Goal: Task Accomplishment & Management: Complete application form

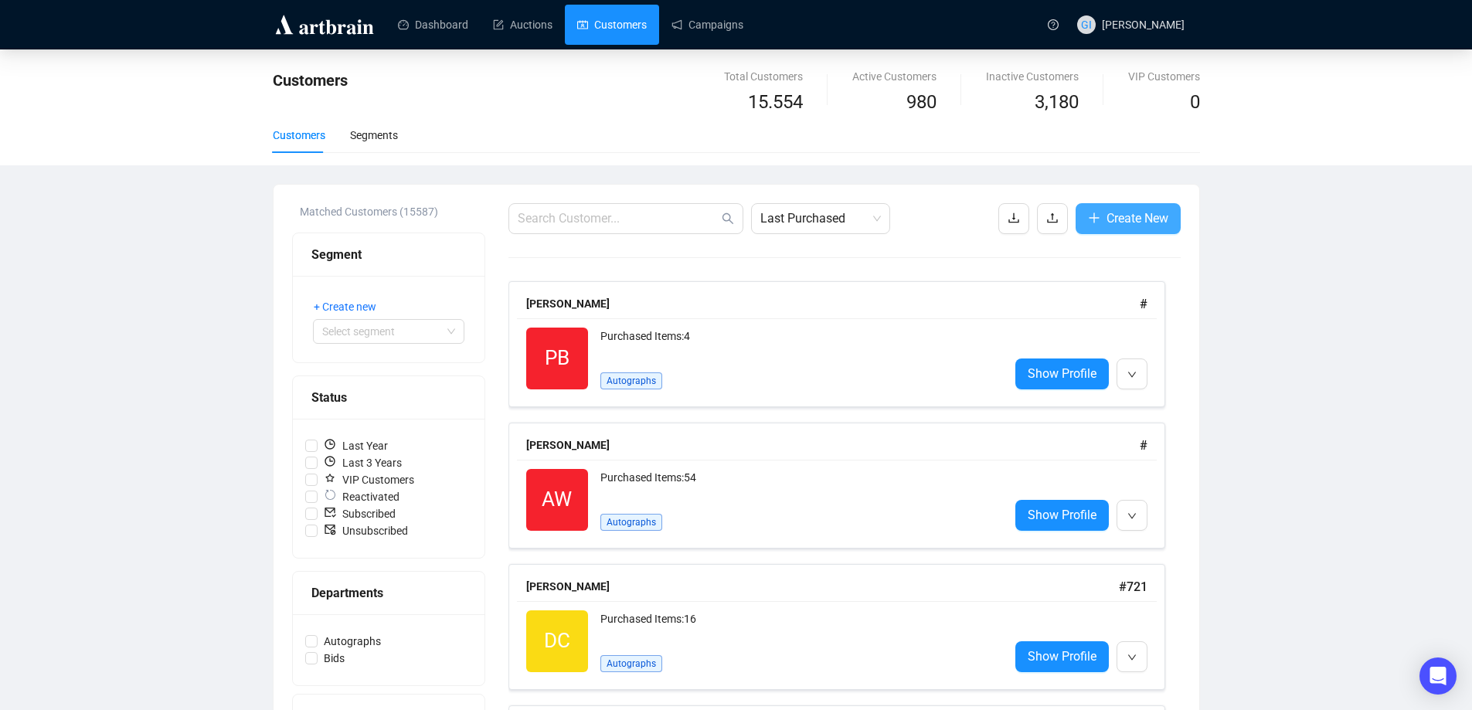
click at [1144, 222] on span "Create New" at bounding box center [1137, 218] width 62 height 19
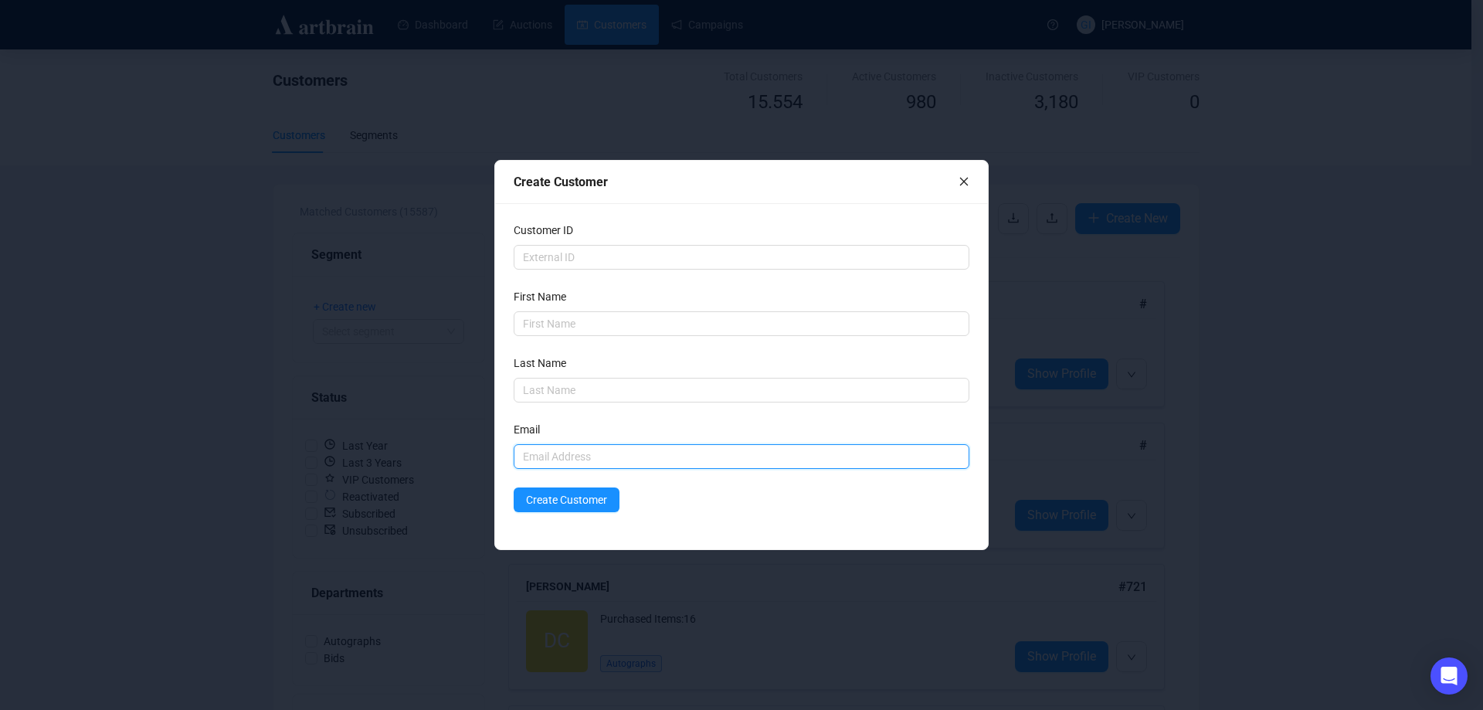
click at [589, 459] on input "text" at bounding box center [742, 456] width 456 height 25
paste input "[DOMAIN_NAME][EMAIL_ADDRESS][DOMAIN_NAME]"
type input "[DOMAIN_NAME][EMAIL_ADDRESS][DOMAIN_NAME]"
click at [593, 326] on input "text" at bounding box center [742, 323] width 456 height 25
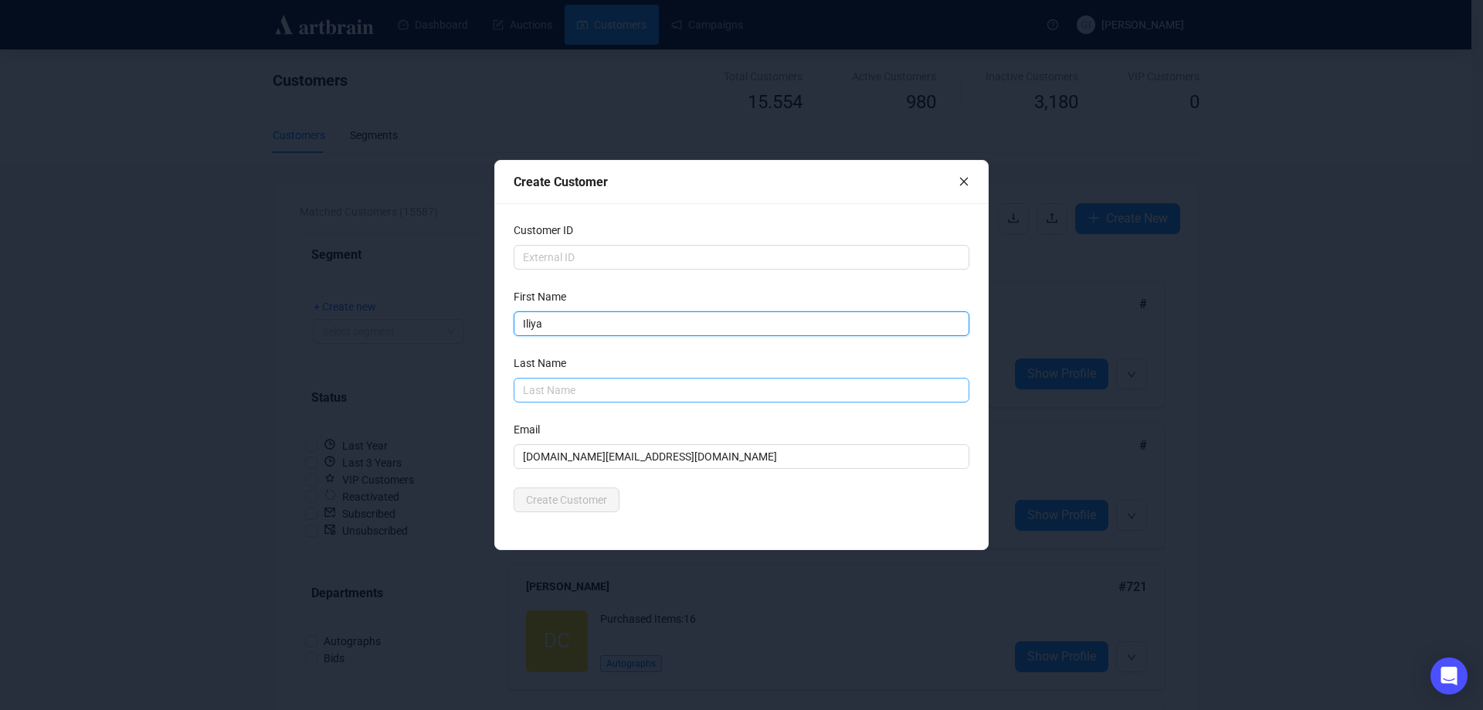
type input "Iliya"
click at [603, 380] on input "text" at bounding box center [742, 390] width 456 height 25
paste input "Iliya"
type input "Iliya"
click at [709, 499] on div "Create Customer" at bounding box center [742, 499] width 456 height 25
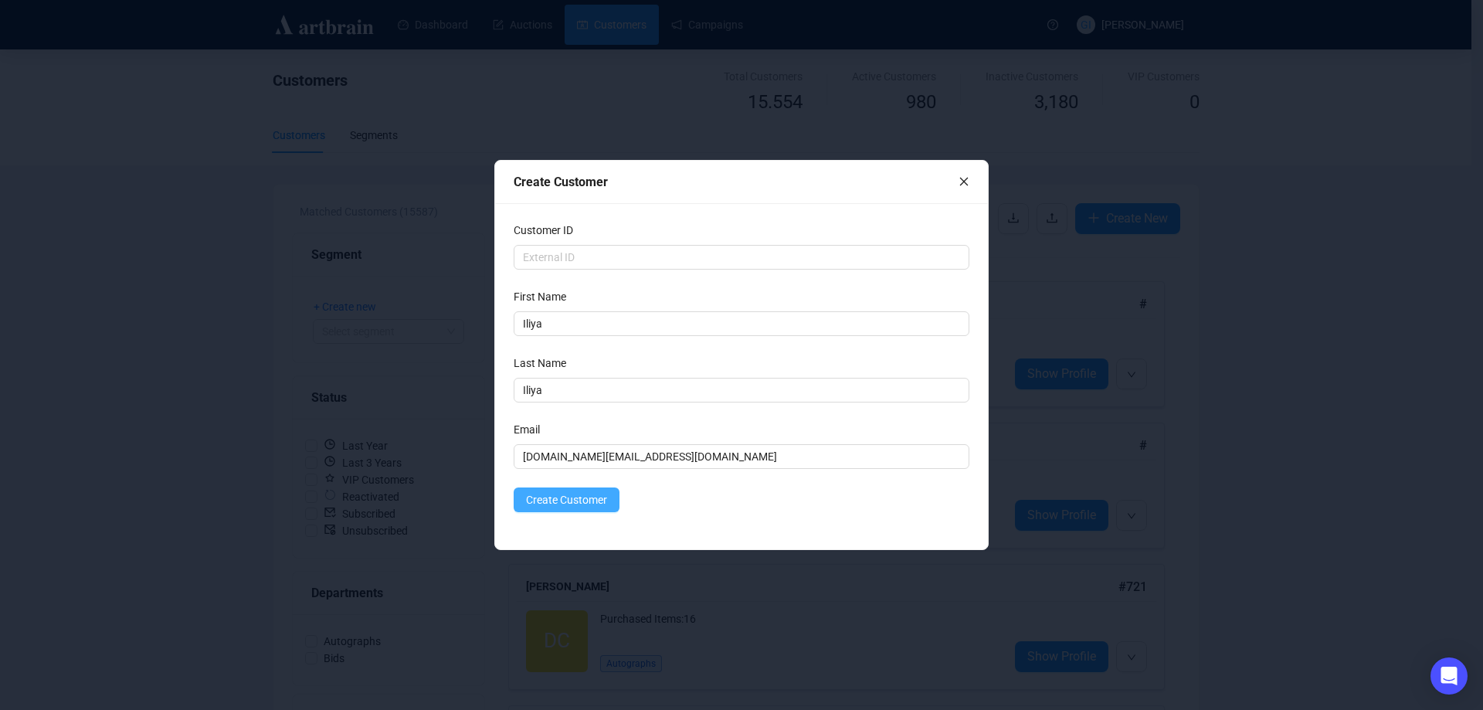
click at [584, 499] on span "Create Customer" at bounding box center [566, 499] width 81 height 17
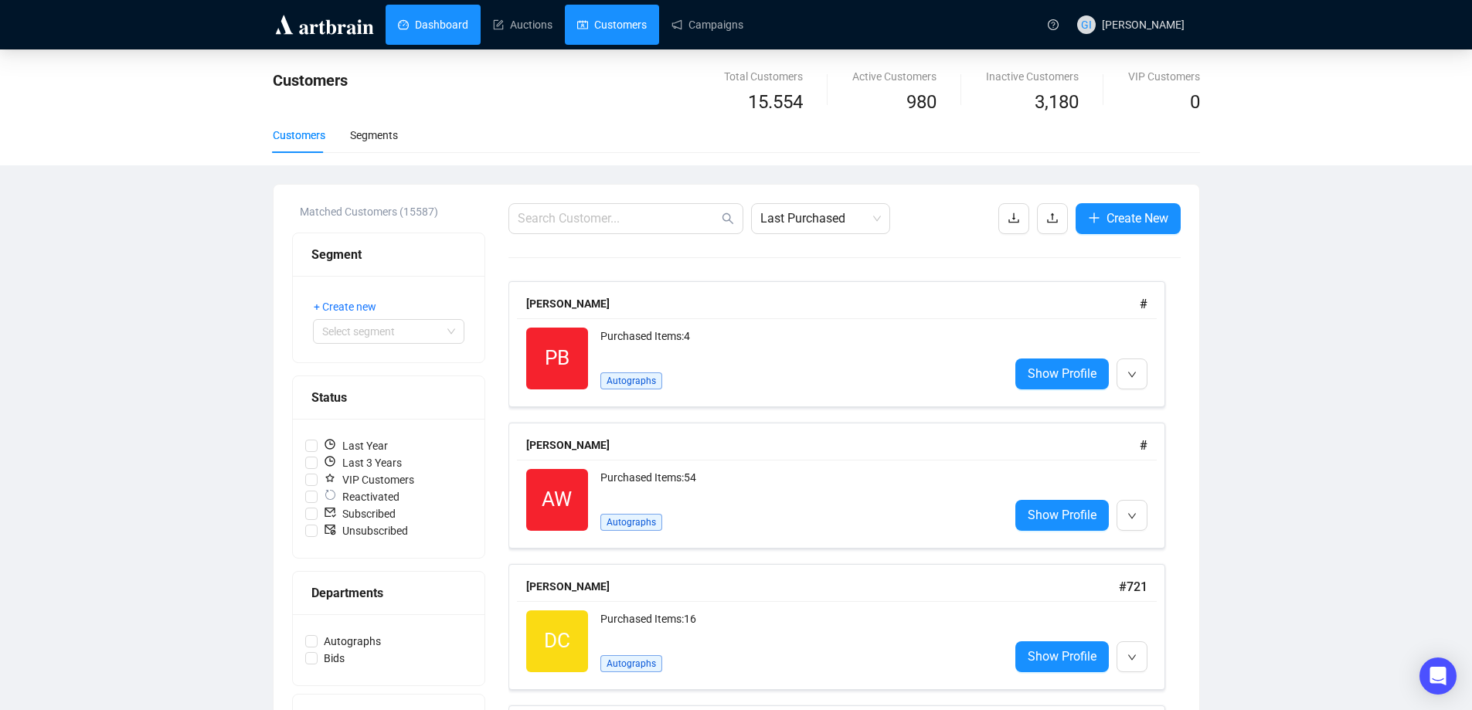
click at [457, 22] on link "Dashboard" at bounding box center [433, 25] width 70 height 40
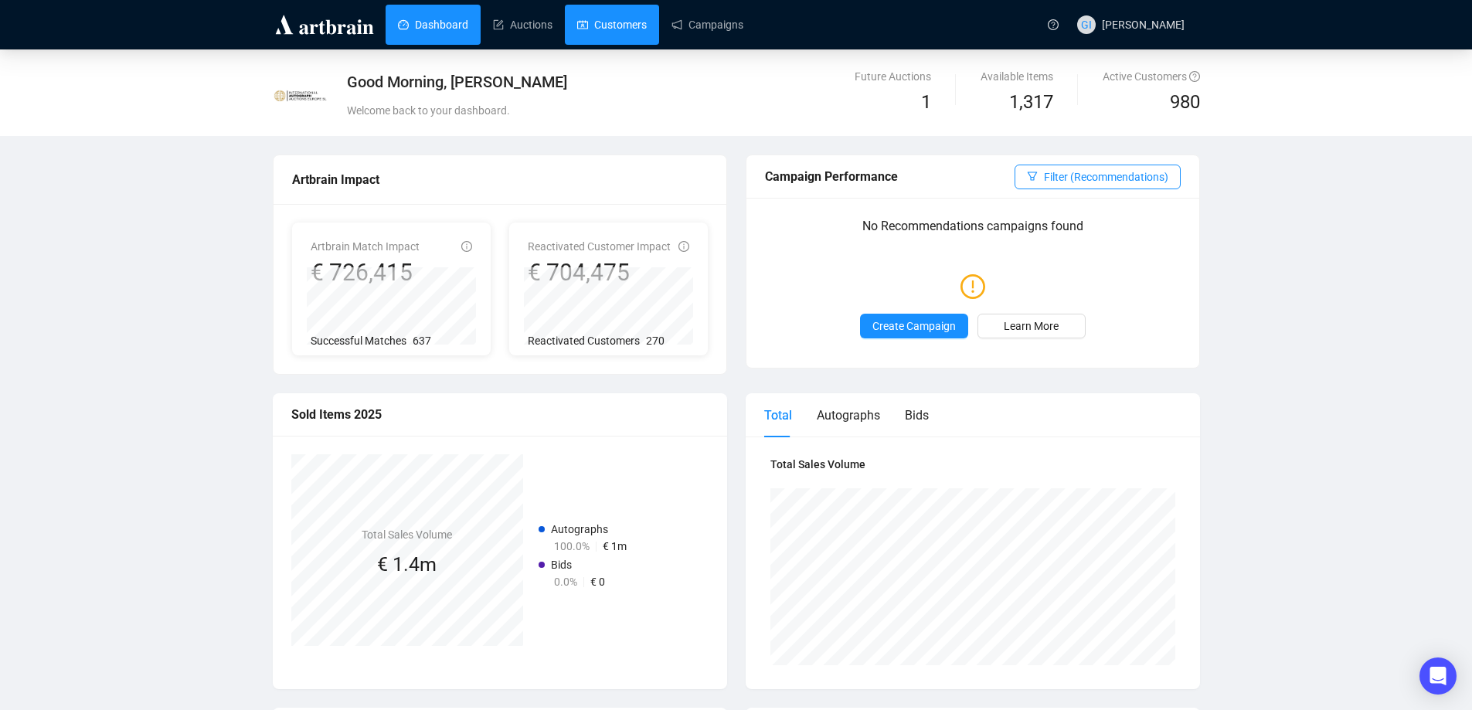
click at [594, 32] on link "Customers" at bounding box center [612, 25] width 70 height 40
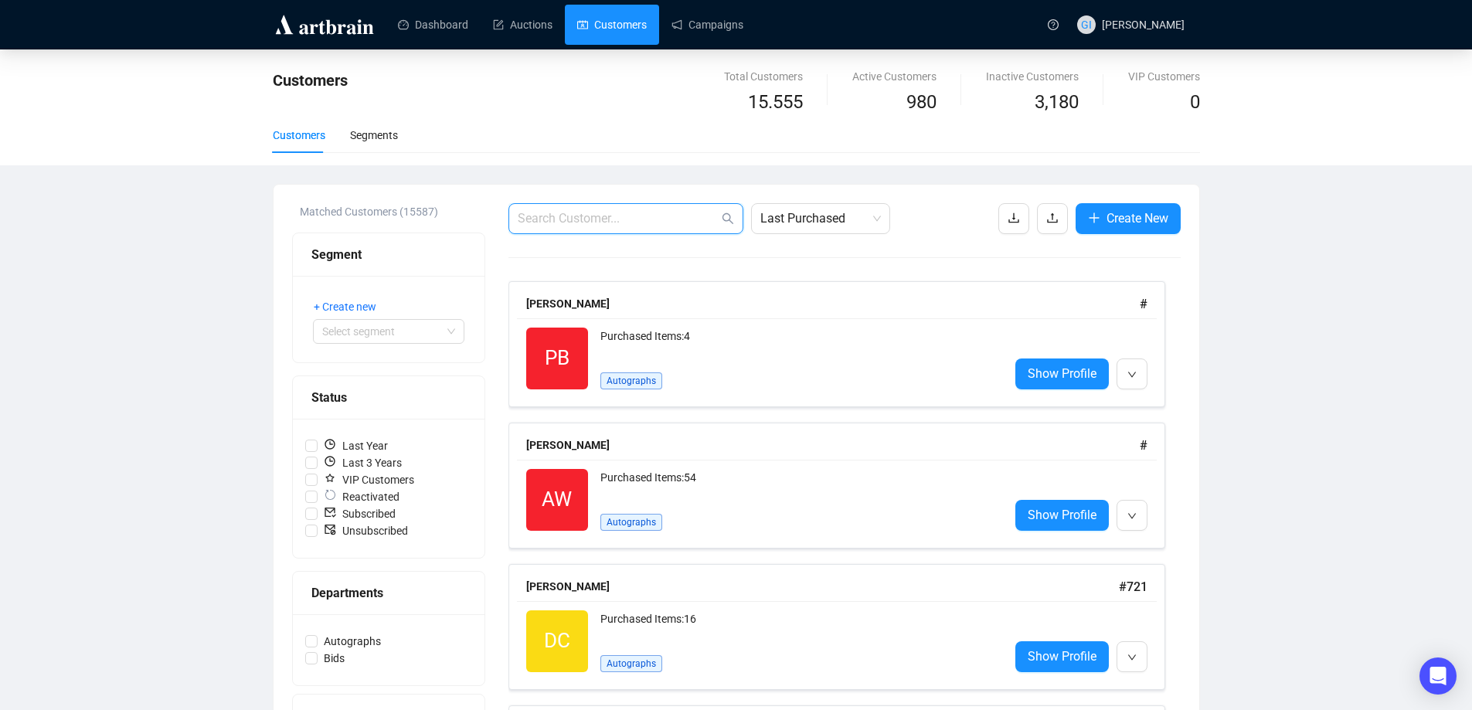
click at [588, 222] on input "text" at bounding box center [618, 218] width 201 height 19
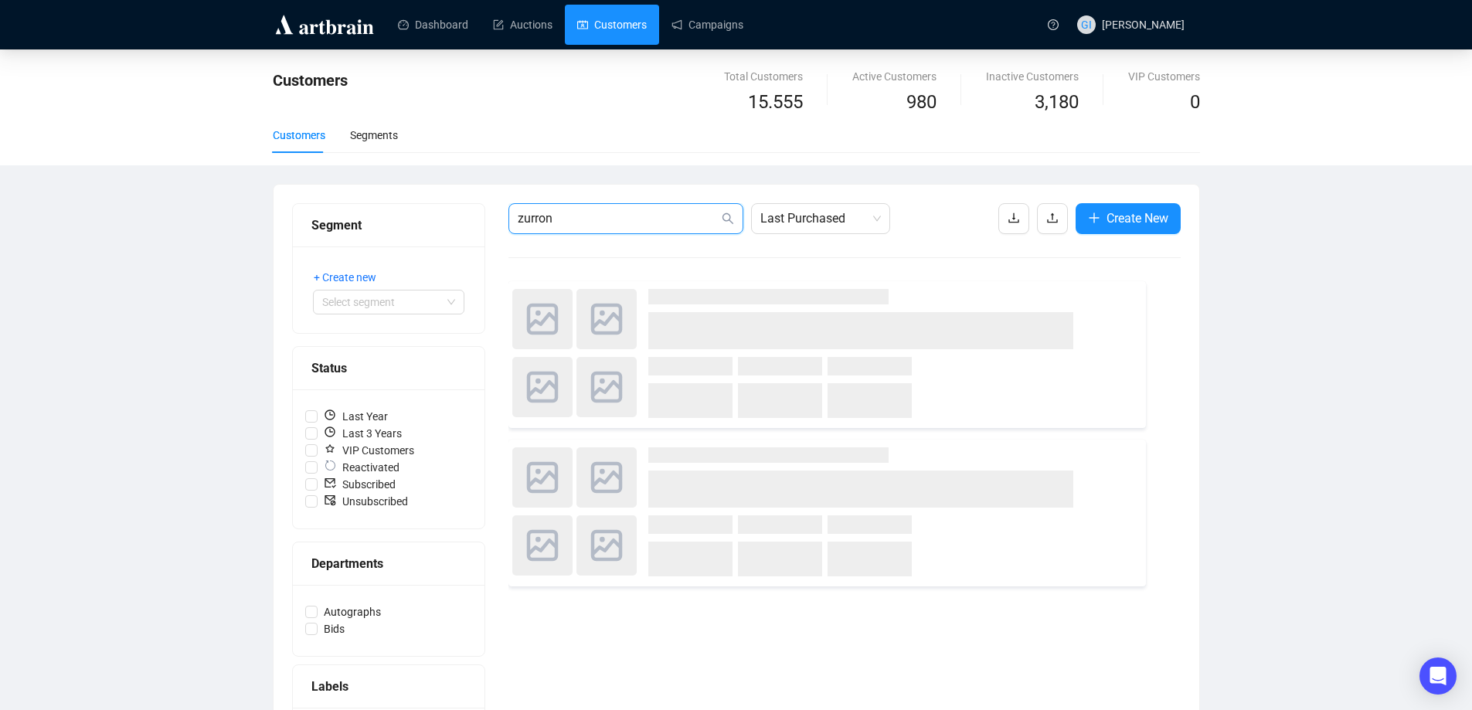
type input "zurron"
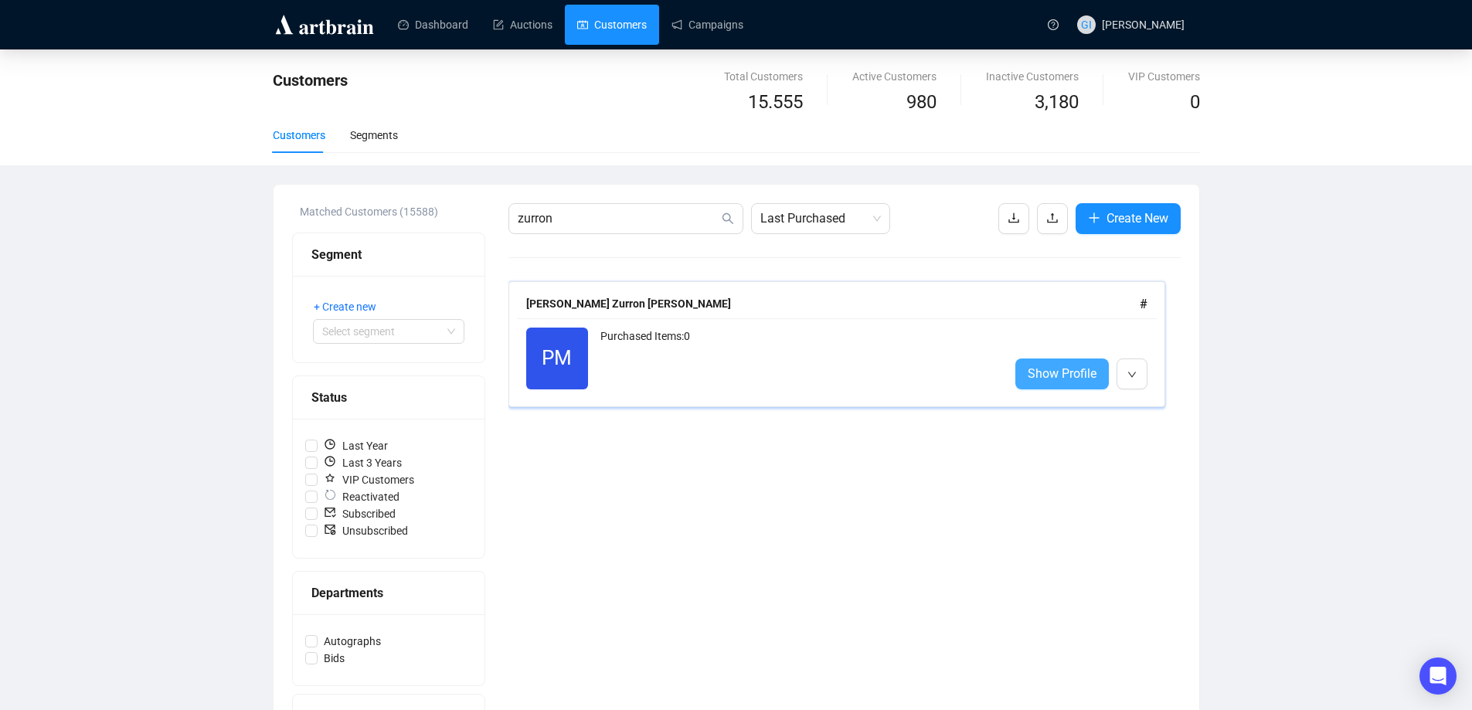
click at [1083, 374] on span "Show Profile" at bounding box center [1061, 373] width 69 height 19
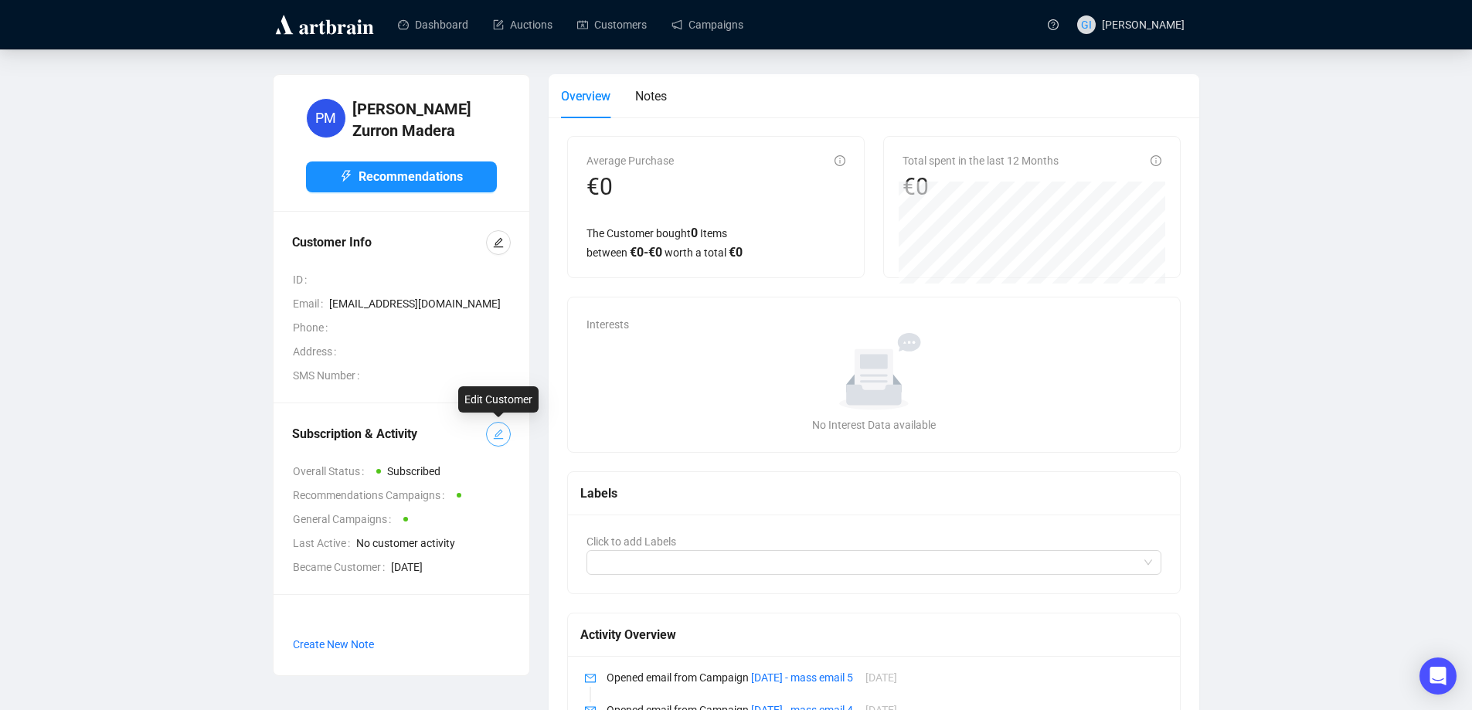
click at [495, 443] on button "button" at bounding box center [498, 434] width 25 height 25
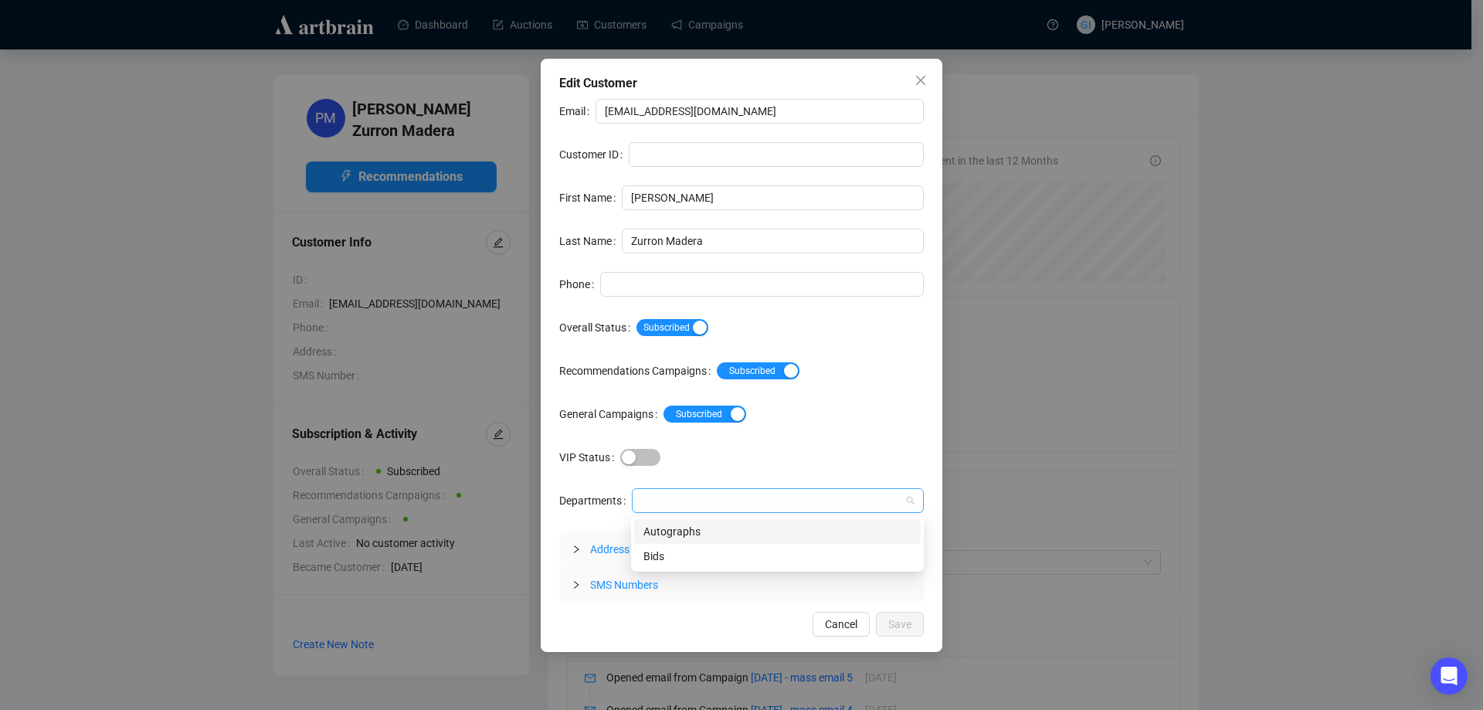
click at [674, 511] on div at bounding box center [778, 500] width 292 height 25
click at [674, 531] on div "Autographs" at bounding box center [777, 531] width 268 height 17
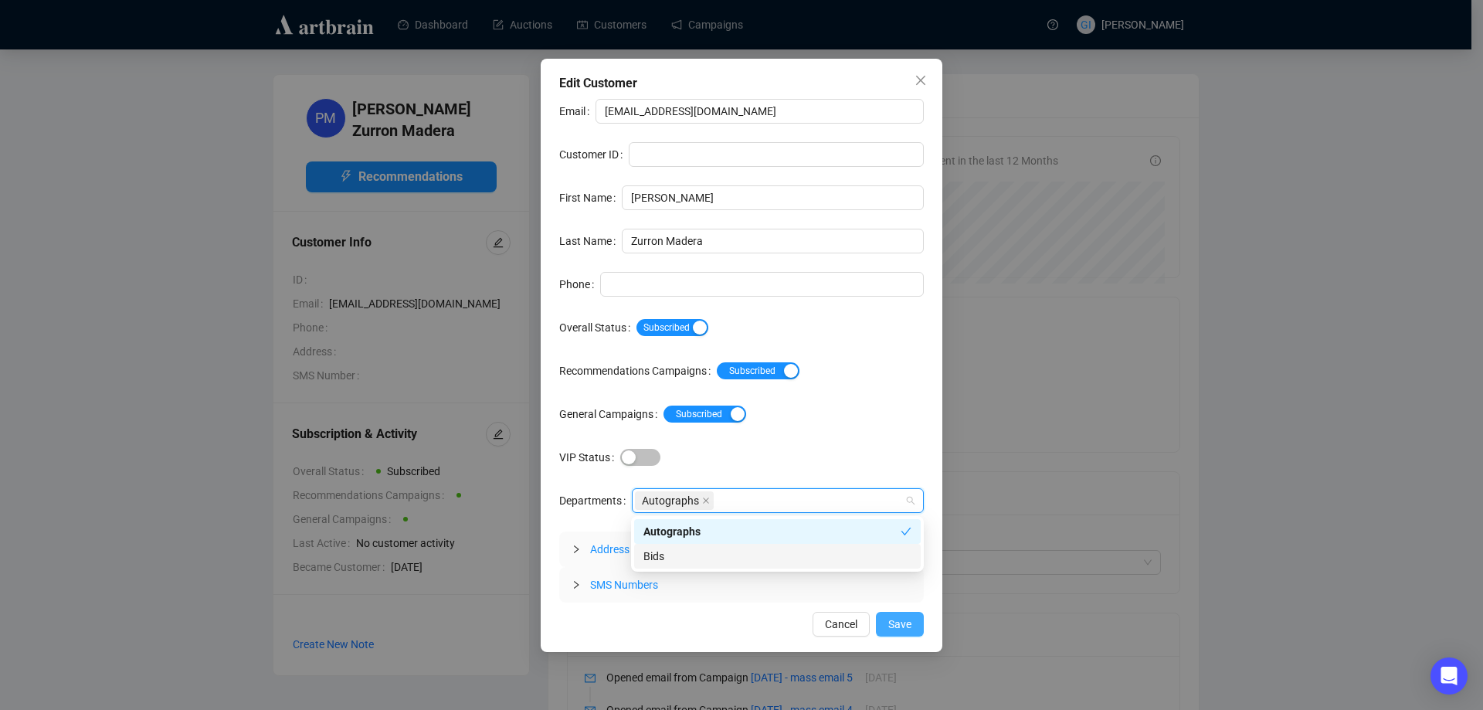
click at [905, 633] on button "Save" at bounding box center [900, 624] width 48 height 25
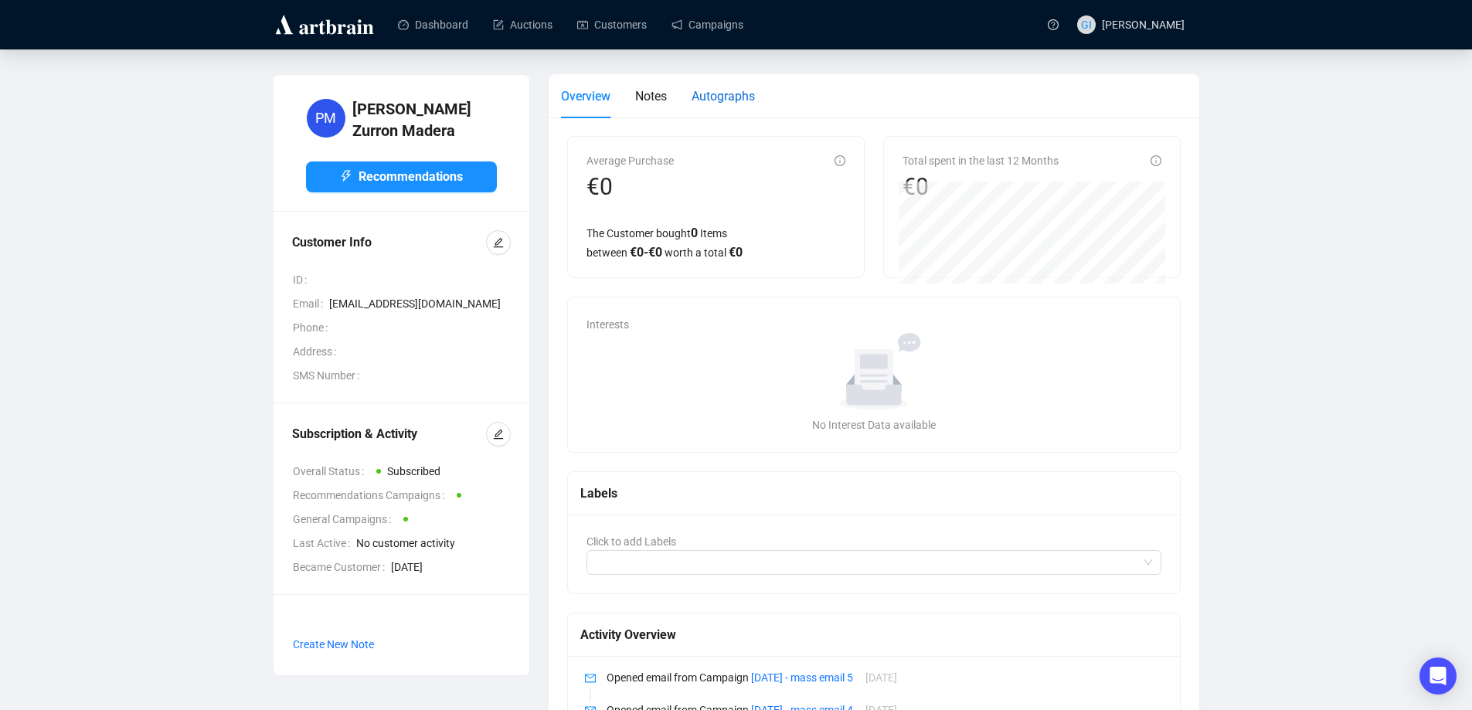
click at [711, 93] on span "Autographs" at bounding box center [722, 96] width 63 height 15
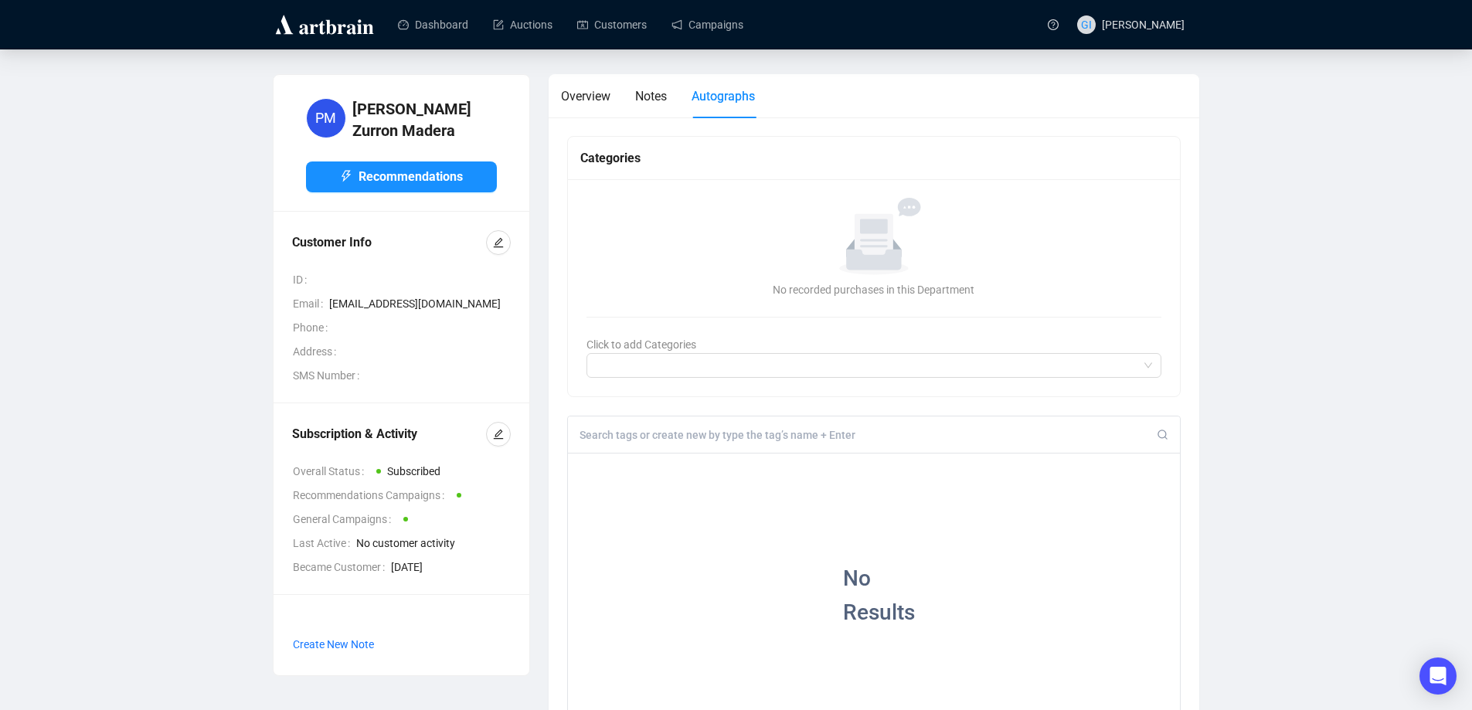
click at [640, 440] on input at bounding box center [868, 435] width 578 height 14
type input "seagal"
click at [682, 460] on div "+" at bounding box center [683, 464] width 17 height 15
click at [609, 29] on link "Customers" at bounding box center [612, 25] width 70 height 40
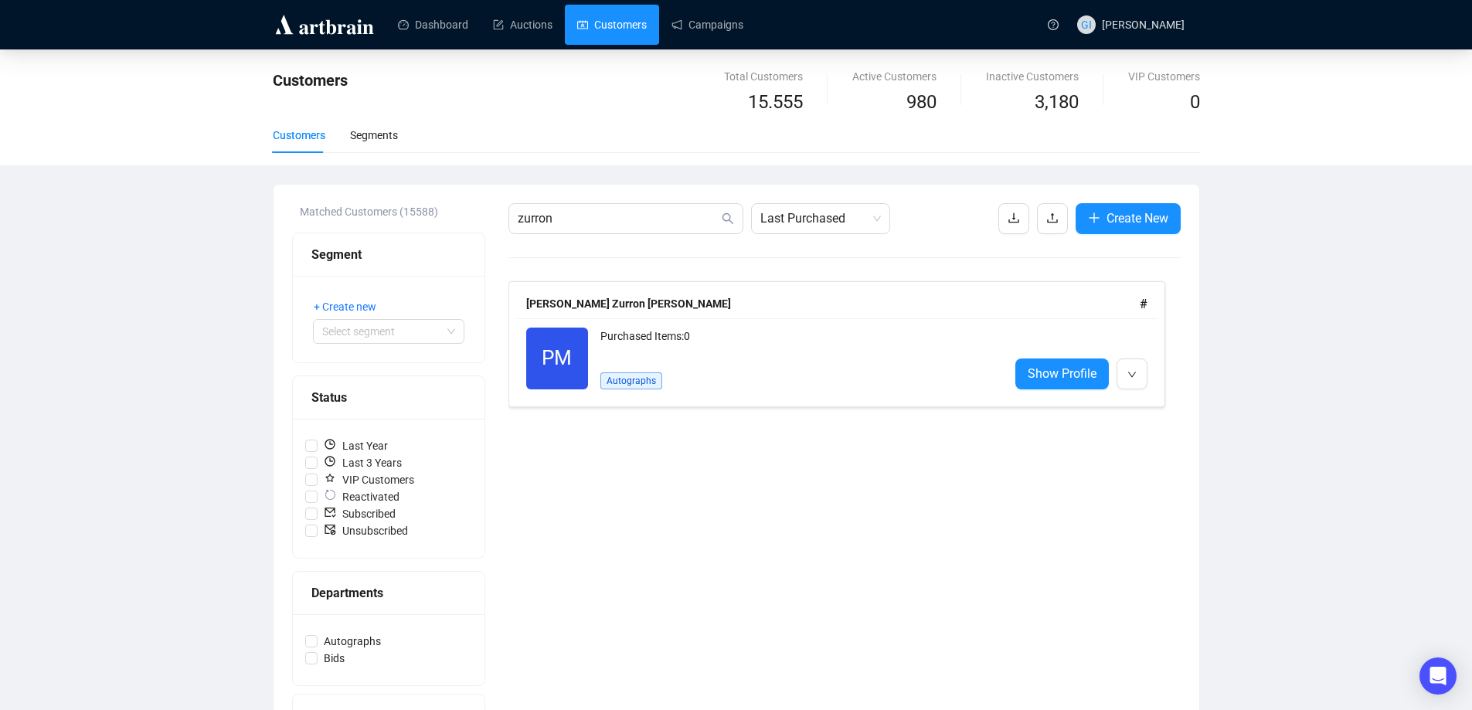
click at [626, 236] on div "zurron Last Purchased Create New [PERSON_NAME] [PERSON_NAME] # PM Reactivated P…" at bounding box center [844, 512] width 672 height 618
click at [626, 219] on input "zurron" at bounding box center [618, 218] width 201 height 19
click at [626, 218] on input "zurron" at bounding box center [618, 218] width 201 height 19
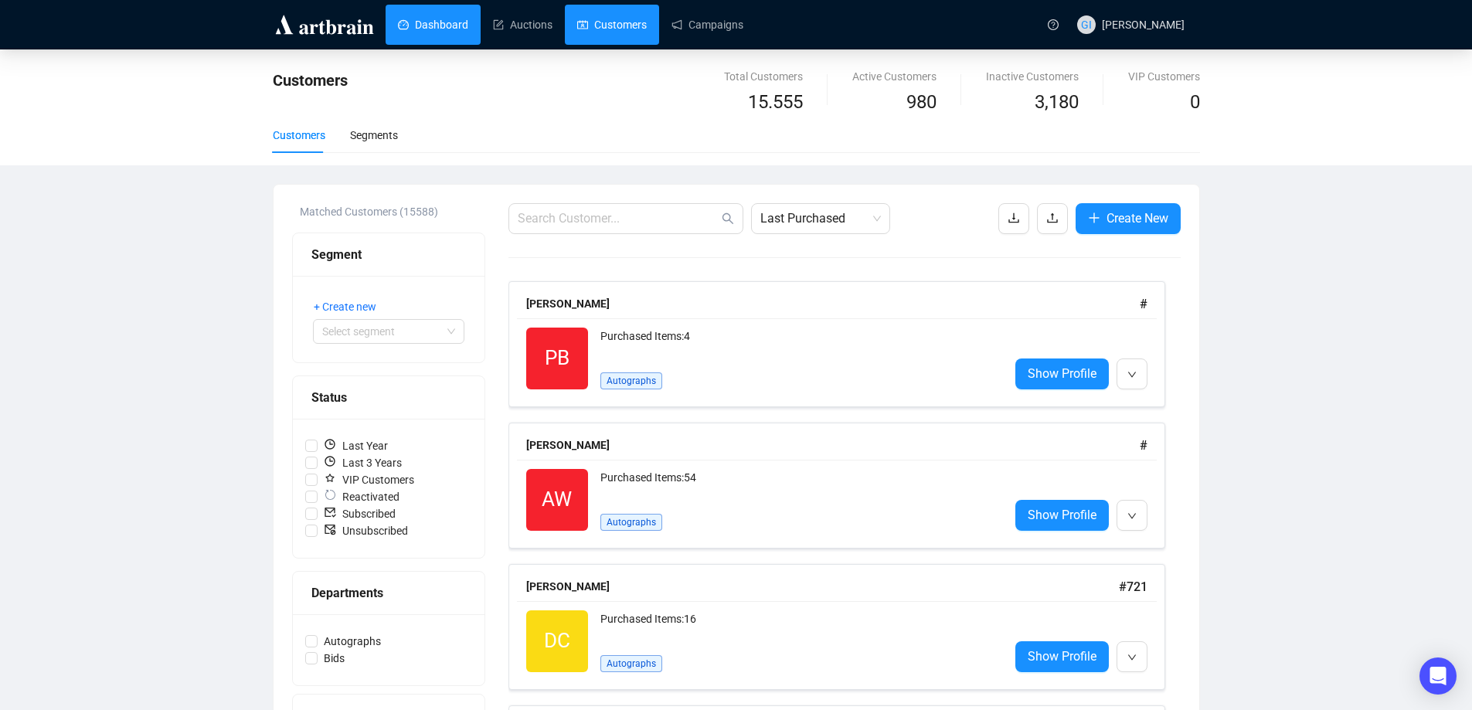
click at [429, 21] on link "Dashboard" at bounding box center [433, 25] width 70 height 40
